Goal: Transaction & Acquisition: Purchase product/service

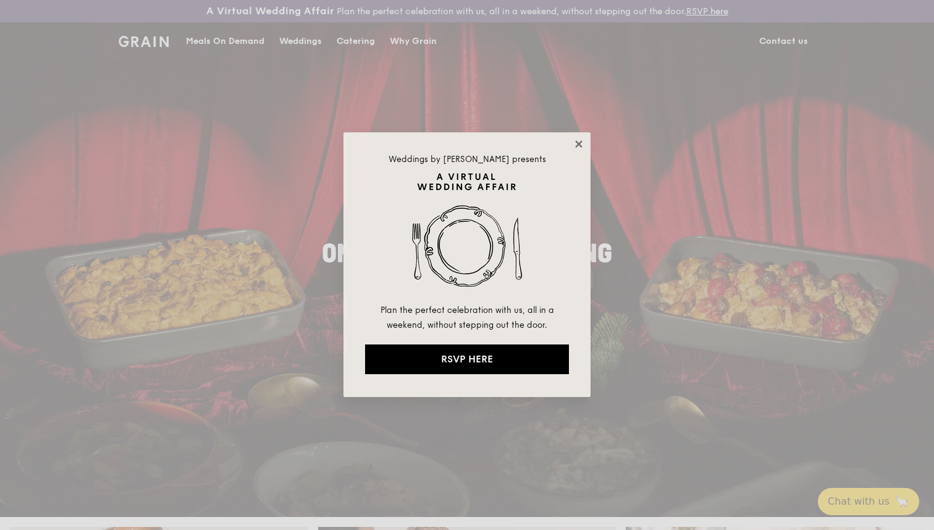
click at [576, 145] on icon at bounding box center [578, 143] width 7 height 7
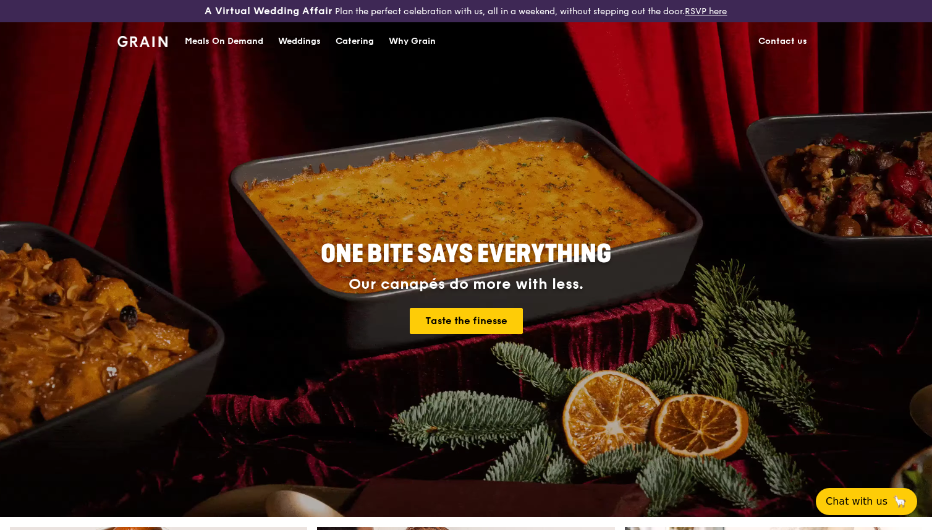
click at [210, 41] on div "Meals On Demand" at bounding box center [224, 41] width 78 height 37
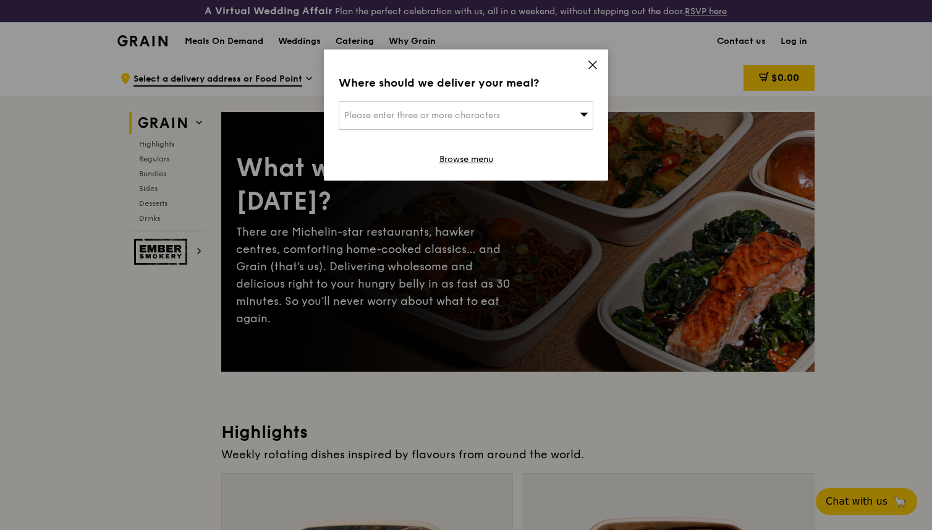
click at [506, 113] on div "Please enter three or more characters" at bounding box center [466, 115] width 255 height 28
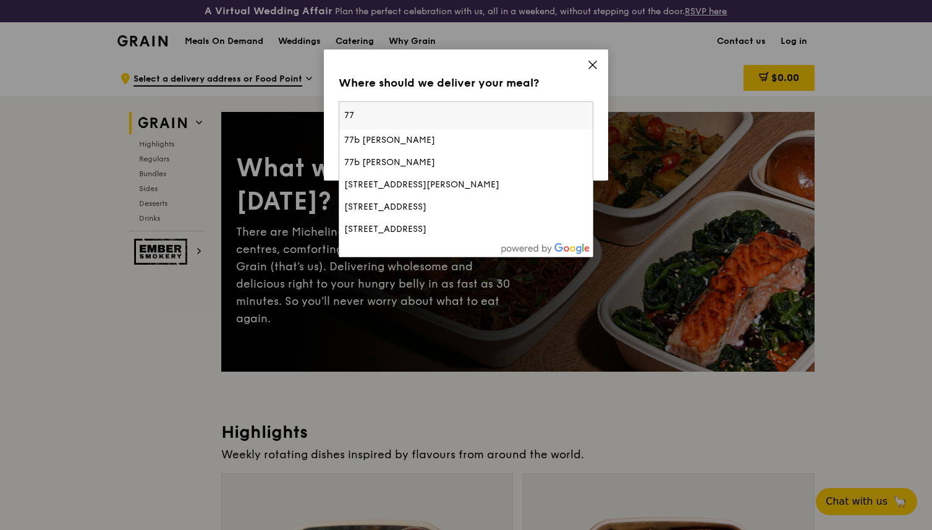
type input "7"
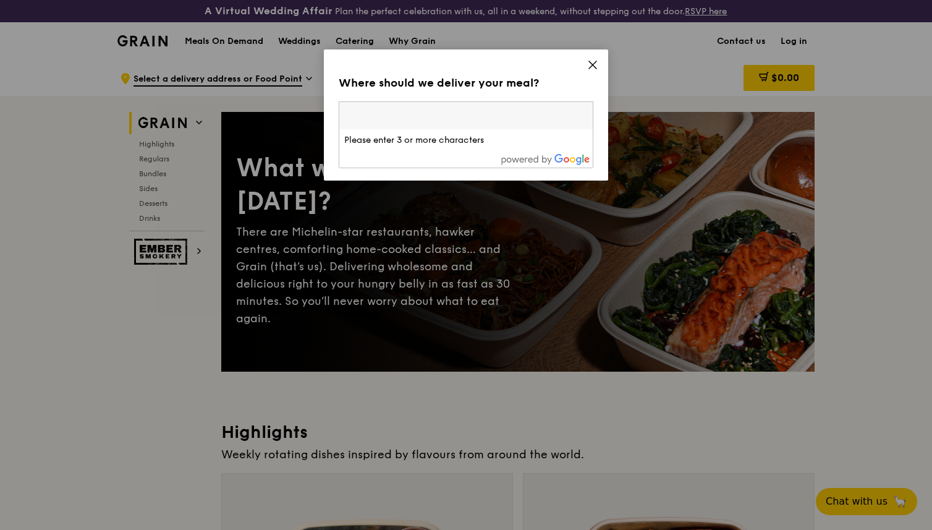
click at [401, 121] on input "search" at bounding box center [465, 115] width 253 height 27
paste input "088903"
type input "088903"
click at [438, 140] on div "[STREET_ADDRESS][PERSON_NAME]" at bounding box center [435, 140] width 183 height 12
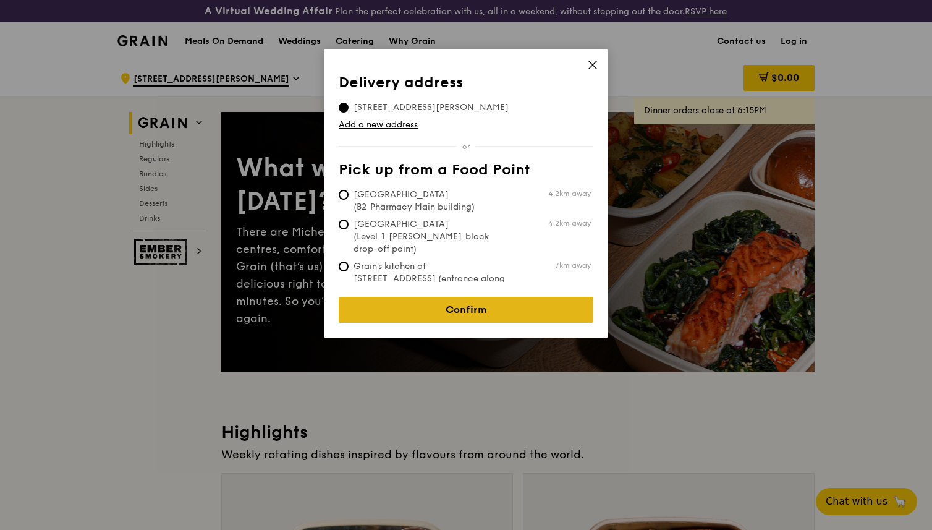
click at [490, 297] on link "Confirm" at bounding box center [466, 310] width 255 height 26
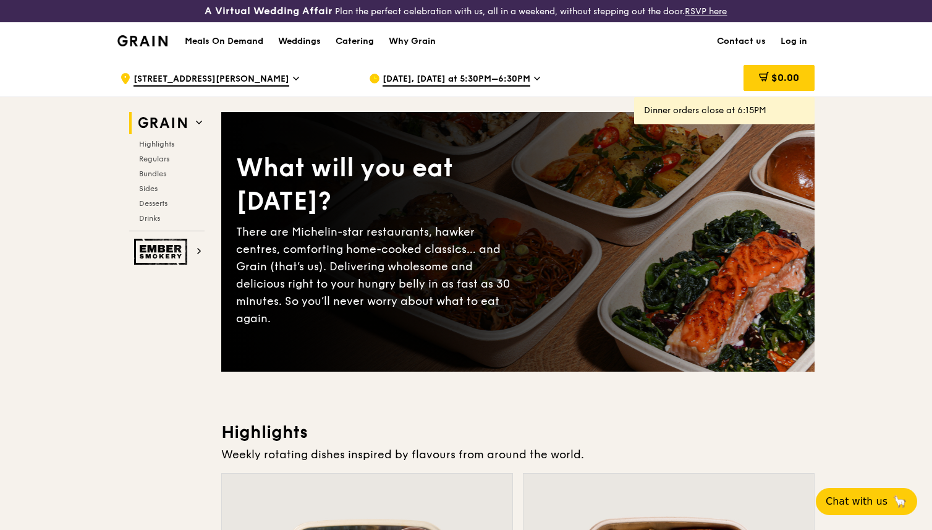
click at [452, 75] on span "[DATE], [DATE] at 5:30PM–6:30PM" at bounding box center [457, 80] width 148 height 14
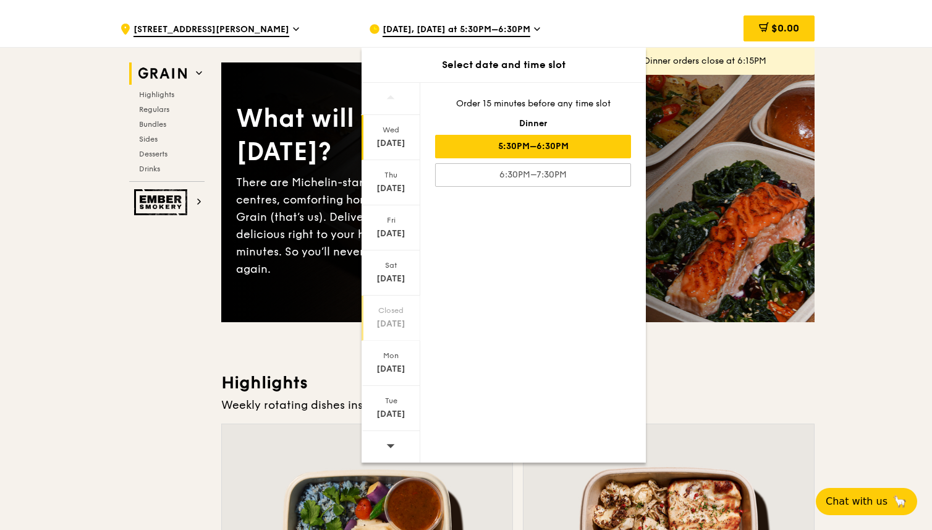
scroll to position [94, 0]
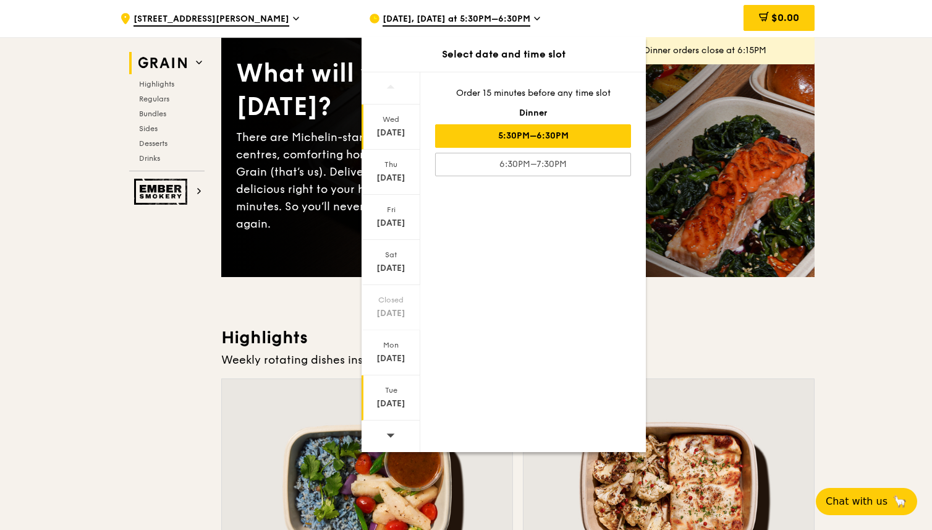
click at [396, 397] on div "[DATE]" at bounding box center [391, 397] width 59 height 45
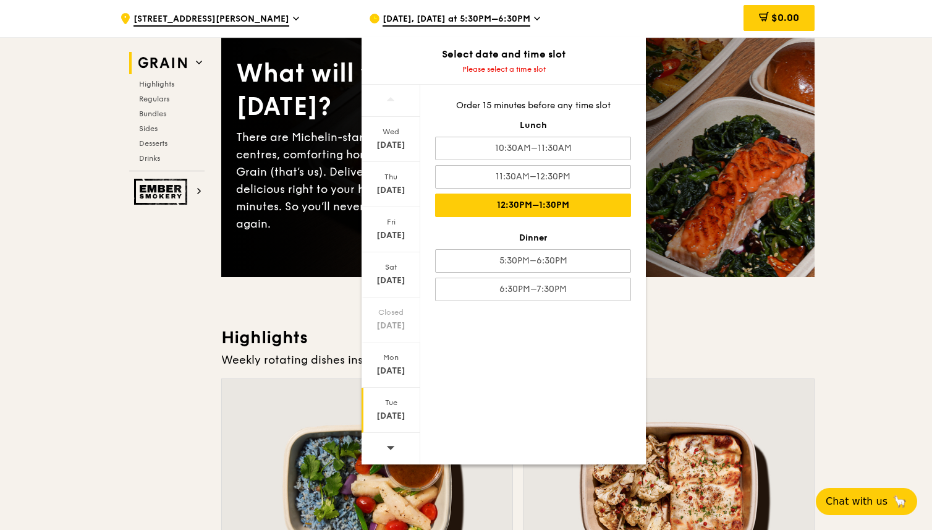
click at [563, 208] on div "12:30PM–1:30PM" at bounding box center [533, 204] width 196 height 23
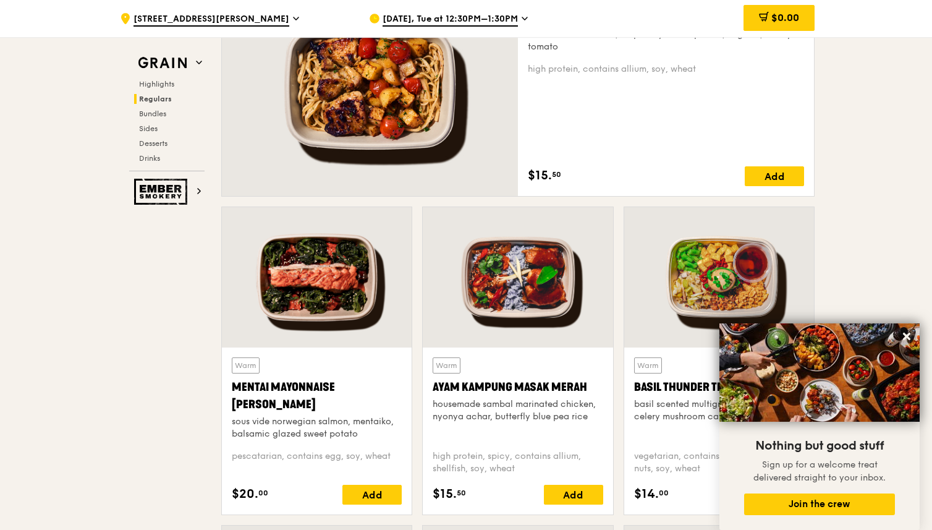
scroll to position [973, 0]
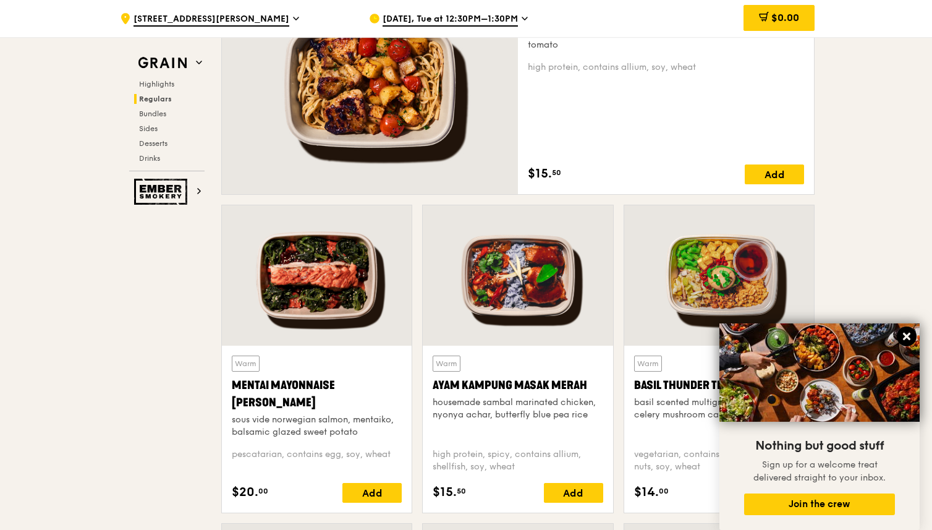
click at [904, 337] on icon at bounding box center [906, 336] width 11 height 11
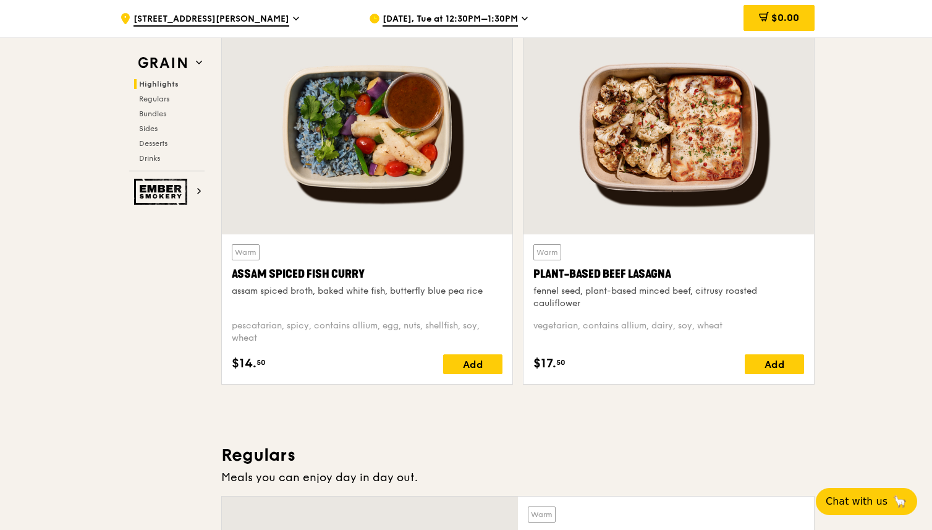
scroll to position [0, 0]
